Goal: Information Seeking & Learning: Check status

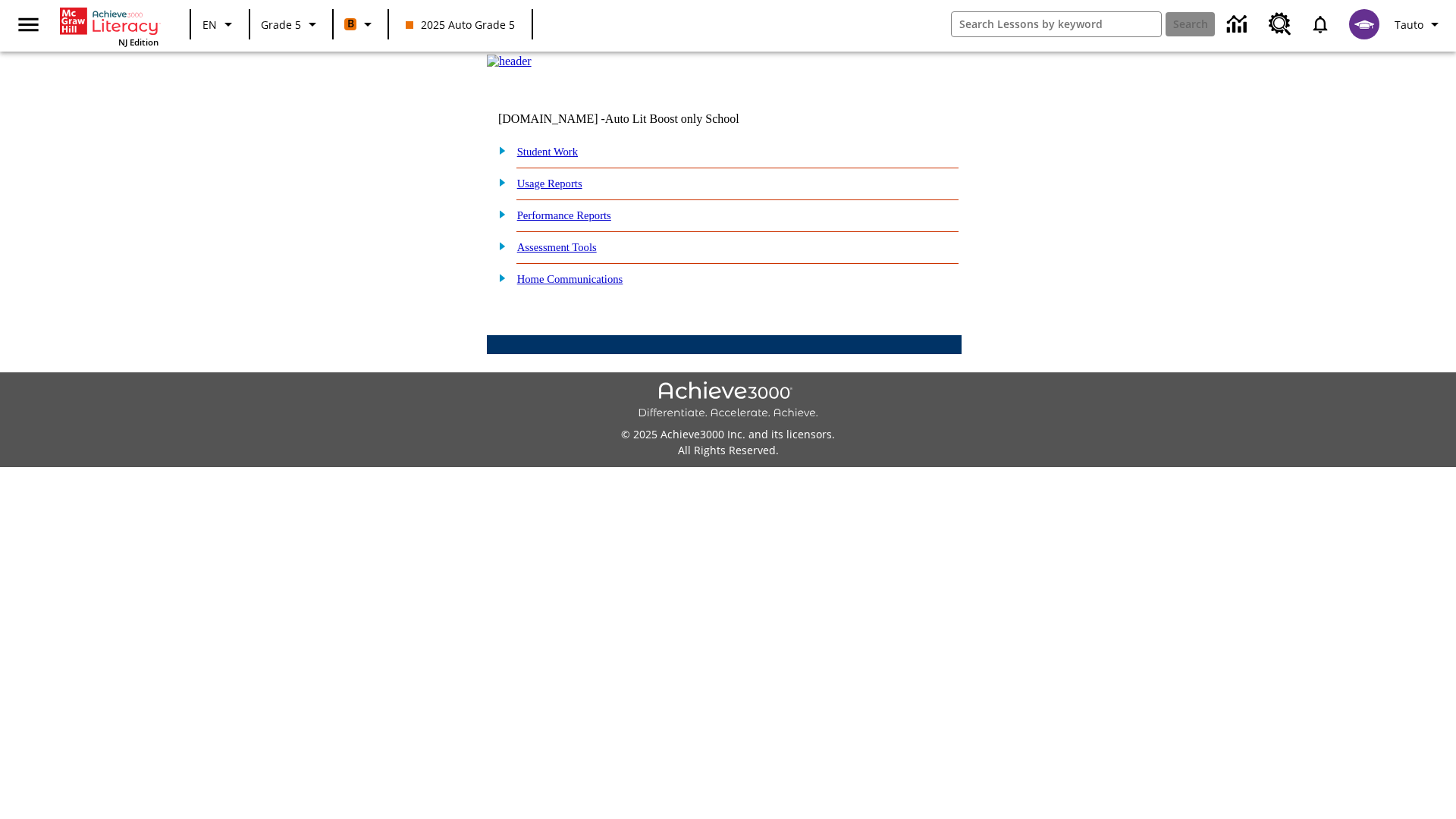
click at [580, 222] on link "Performance Reports" at bounding box center [564, 215] width 94 height 12
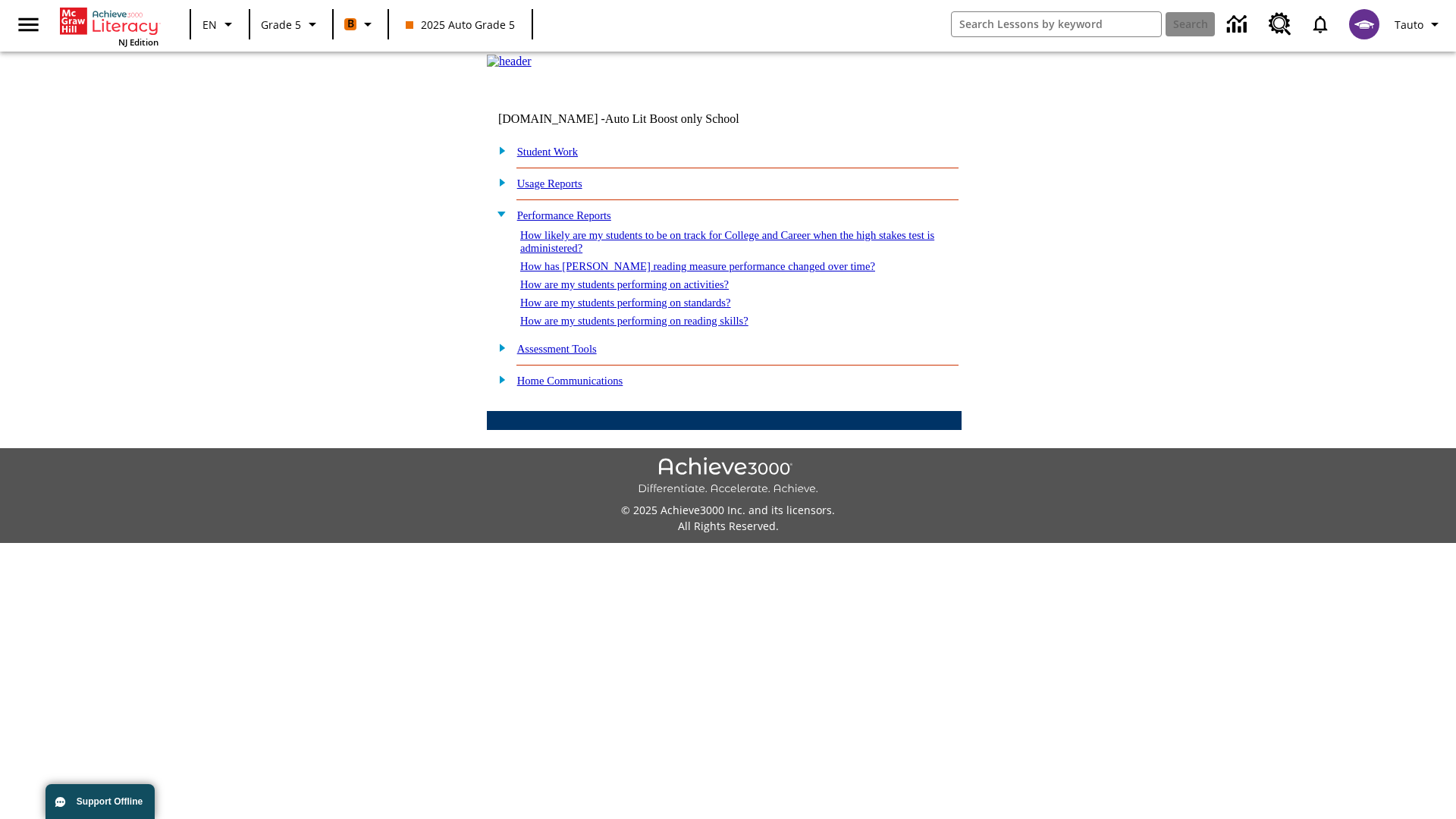
click at [641, 309] on link "How are my students performing on standards?" at bounding box center [626, 302] width 211 height 12
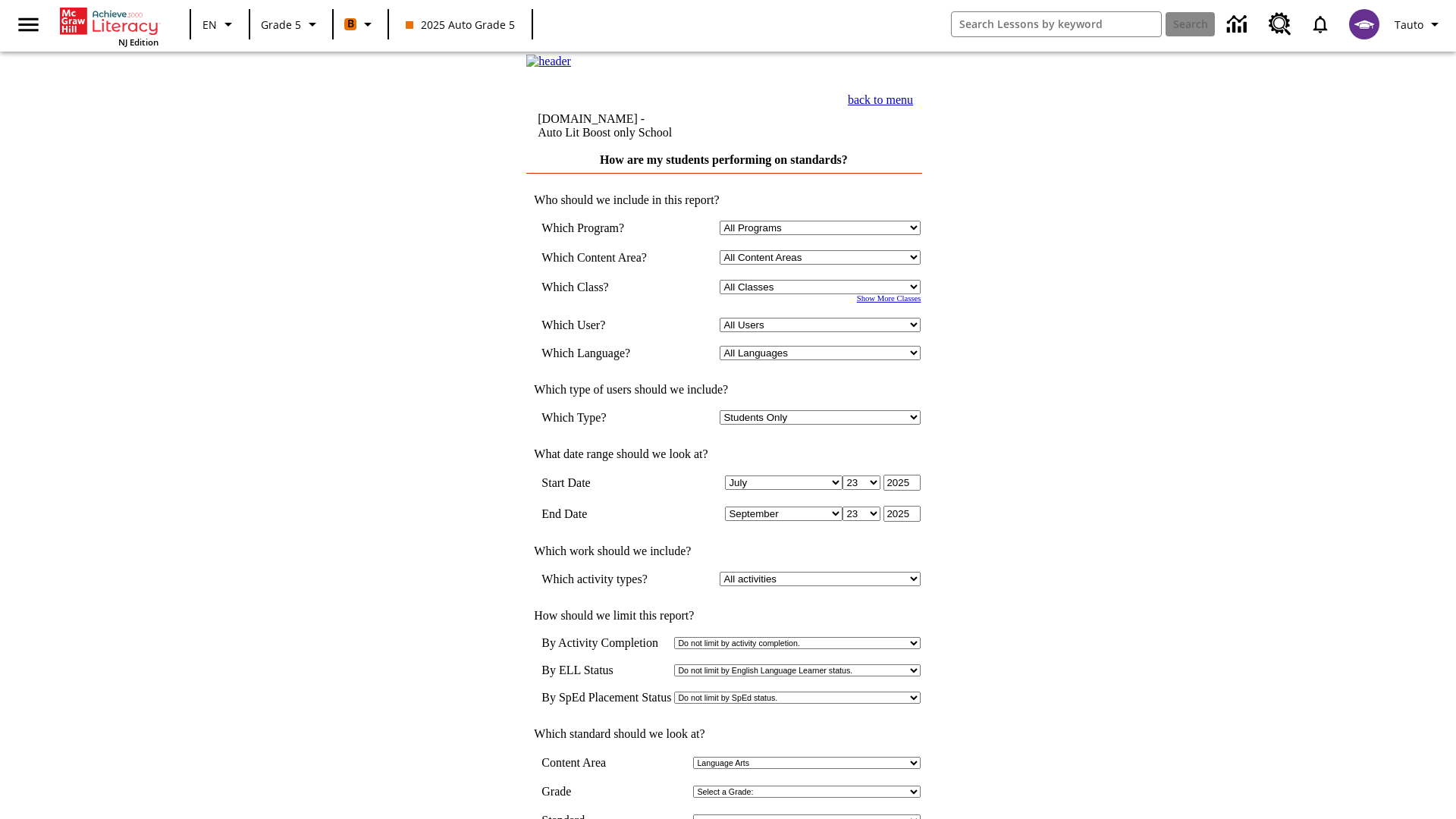
select select "11133131"
select select "21437107"
